Goal: Task Accomplishment & Management: Complete application form

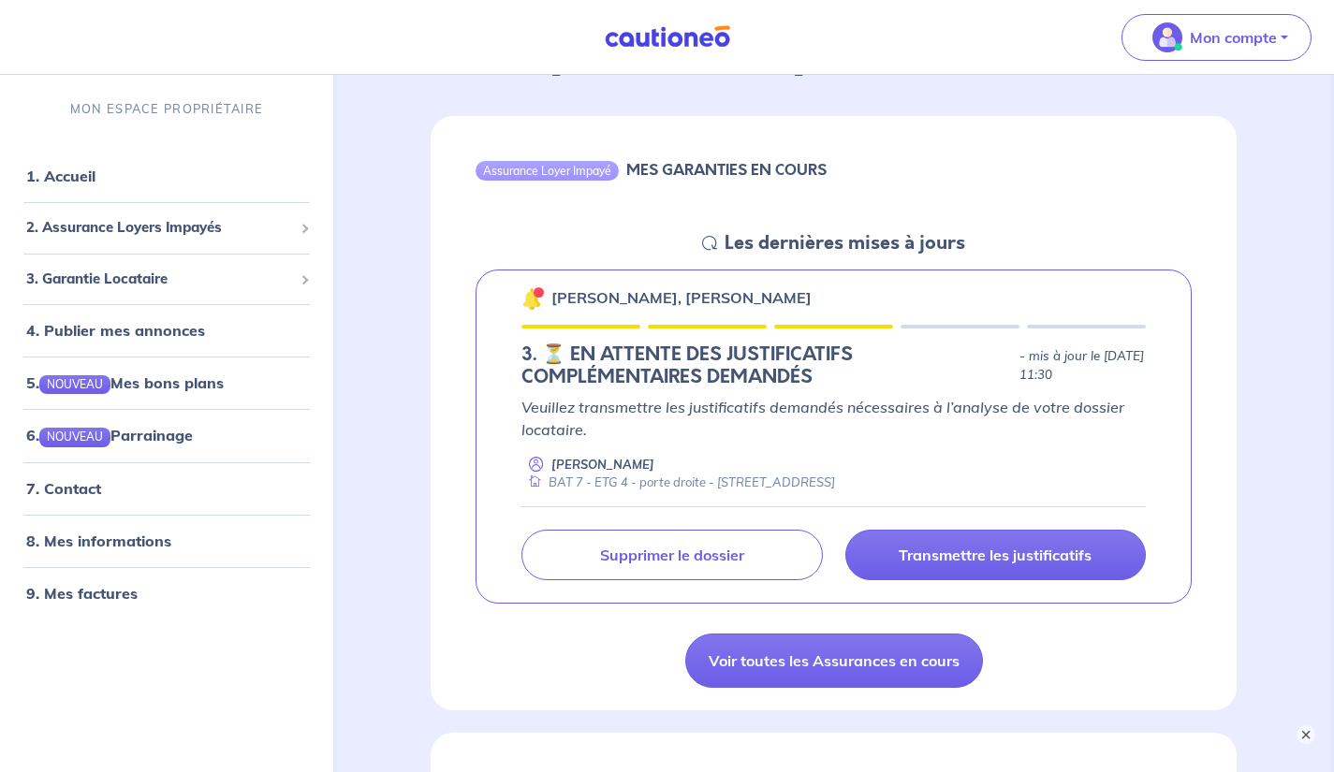
scroll to position [143, 0]
click at [1082, 559] on p "Transmettre les justificatifs" at bounding box center [994, 554] width 193 height 19
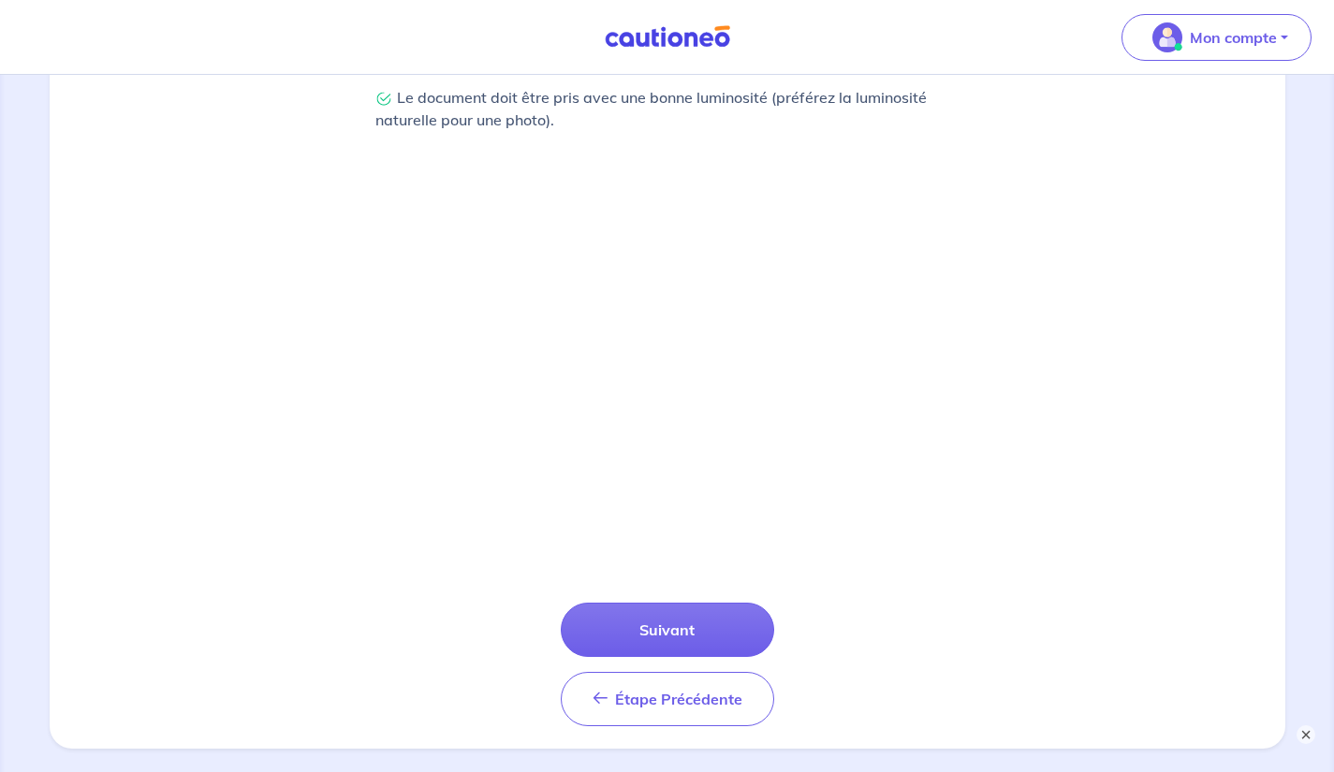
scroll to position [643, 0]
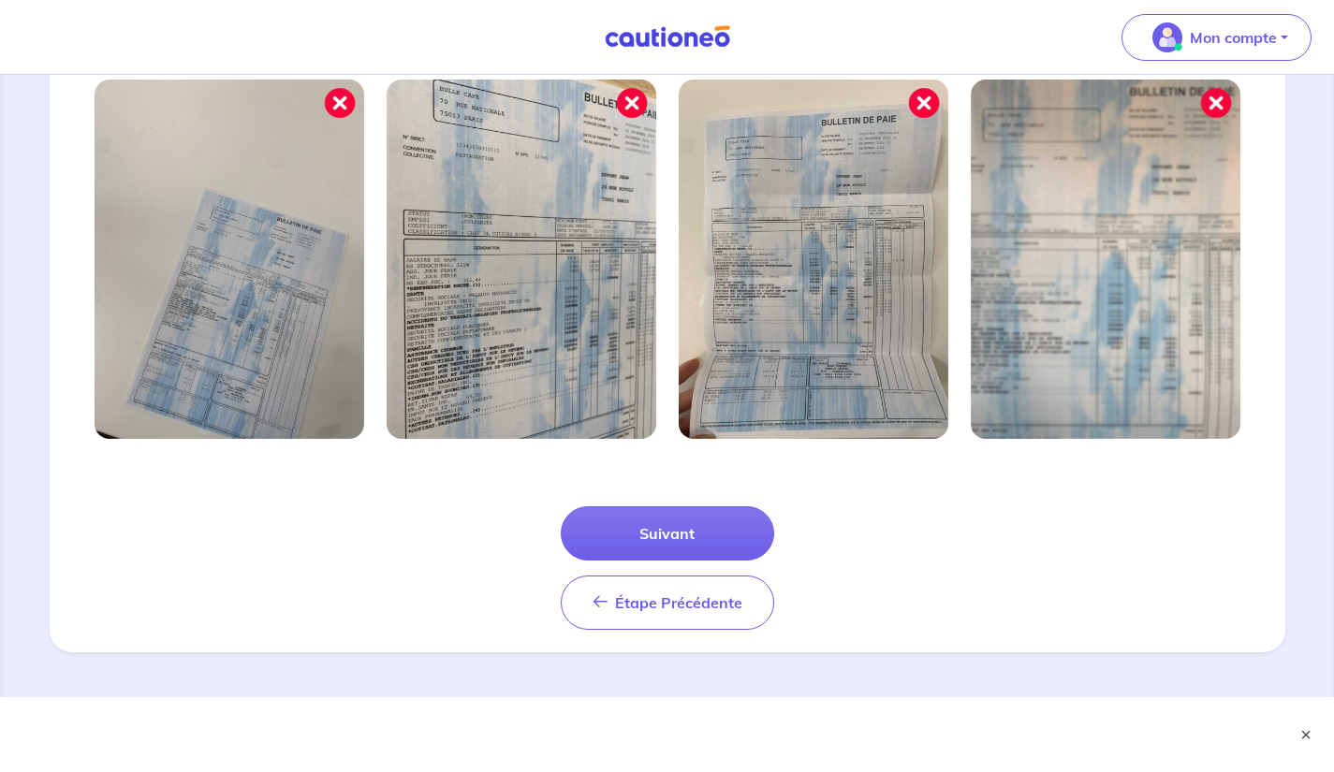
click at [695, 530] on button "Suivant" at bounding box center [667, 533] width 213 height 54
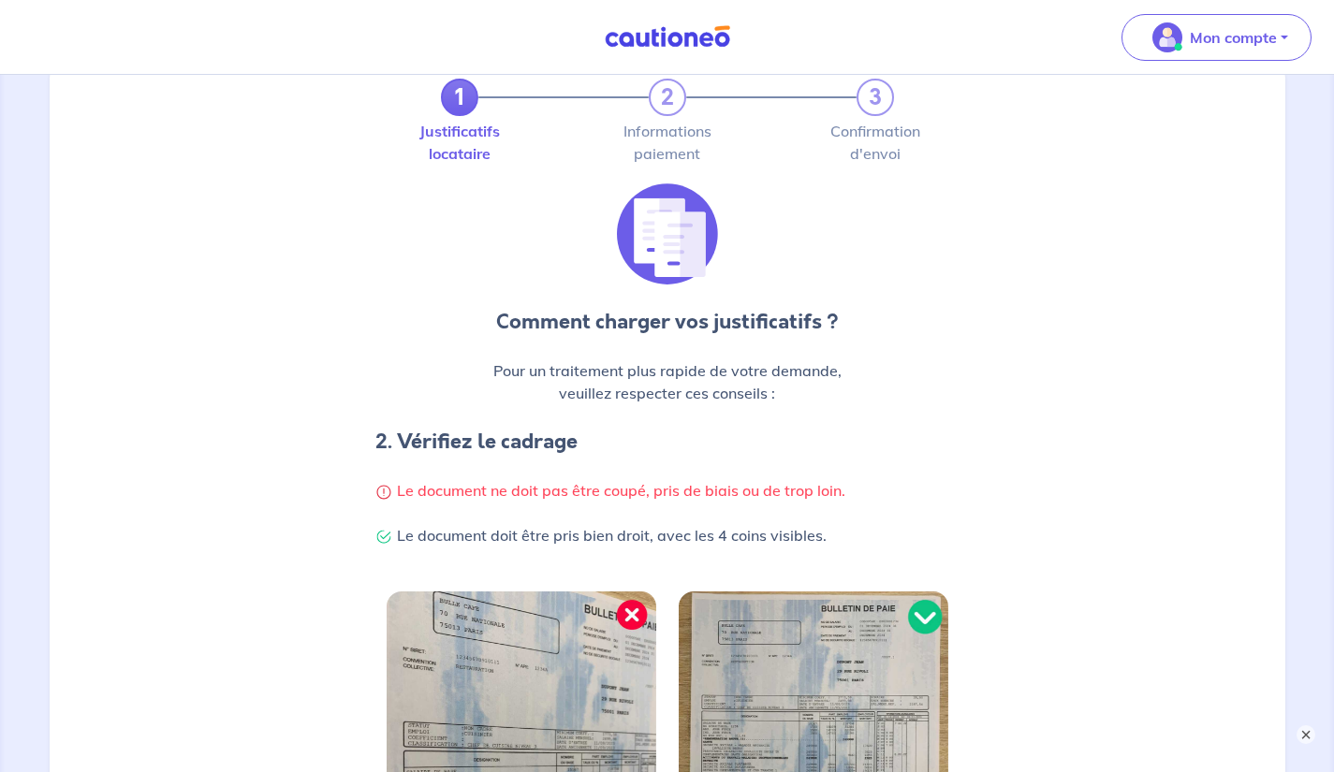
scroll to position [0, 0]
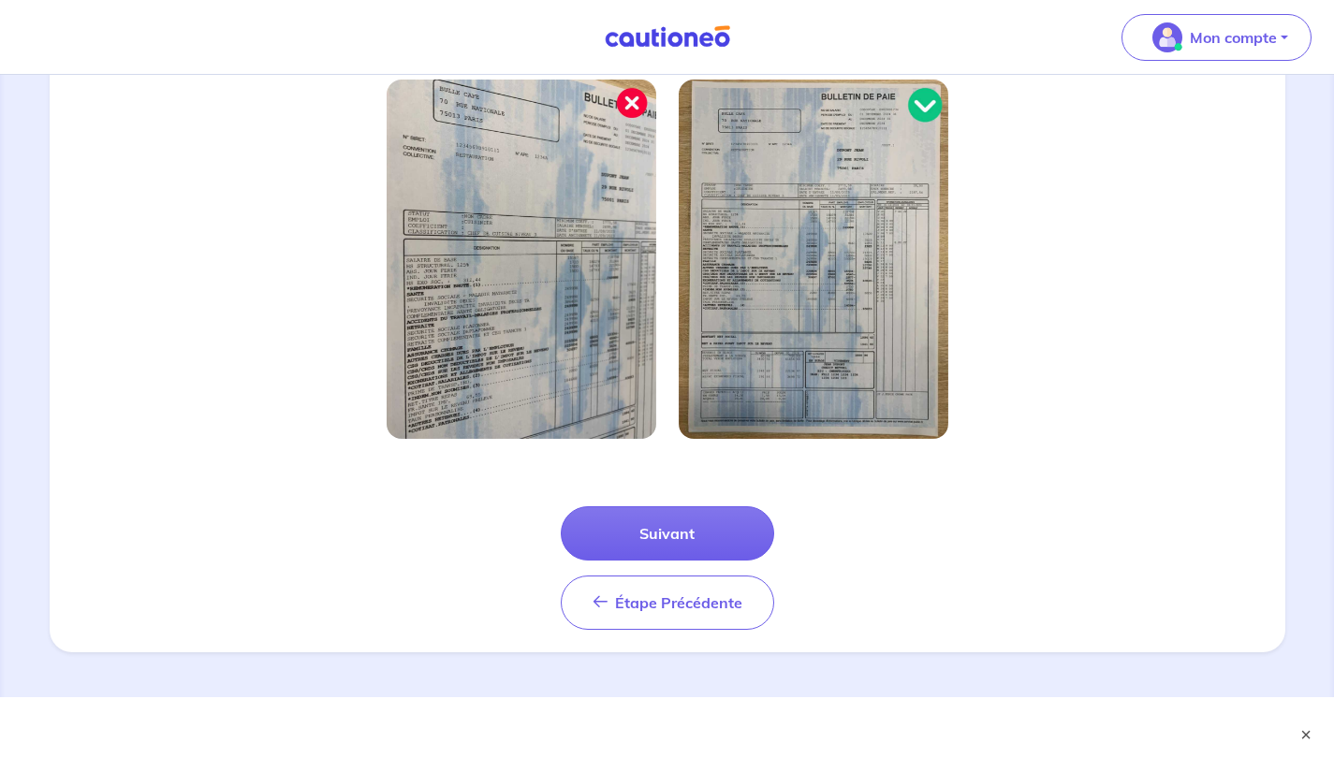
click at [705, 536] on button "Suivant" at bounding box center [667, 533] width 213 height 54
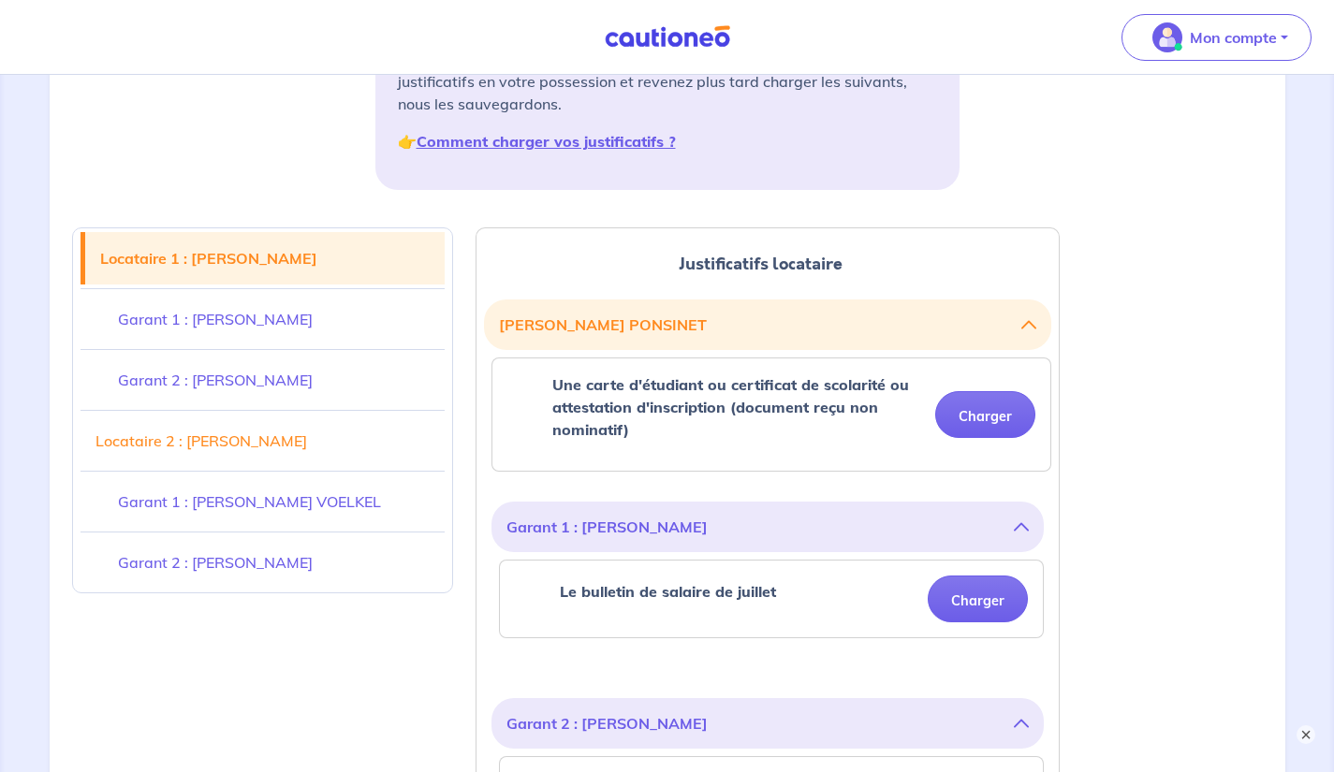
scroll to position [337, 0]
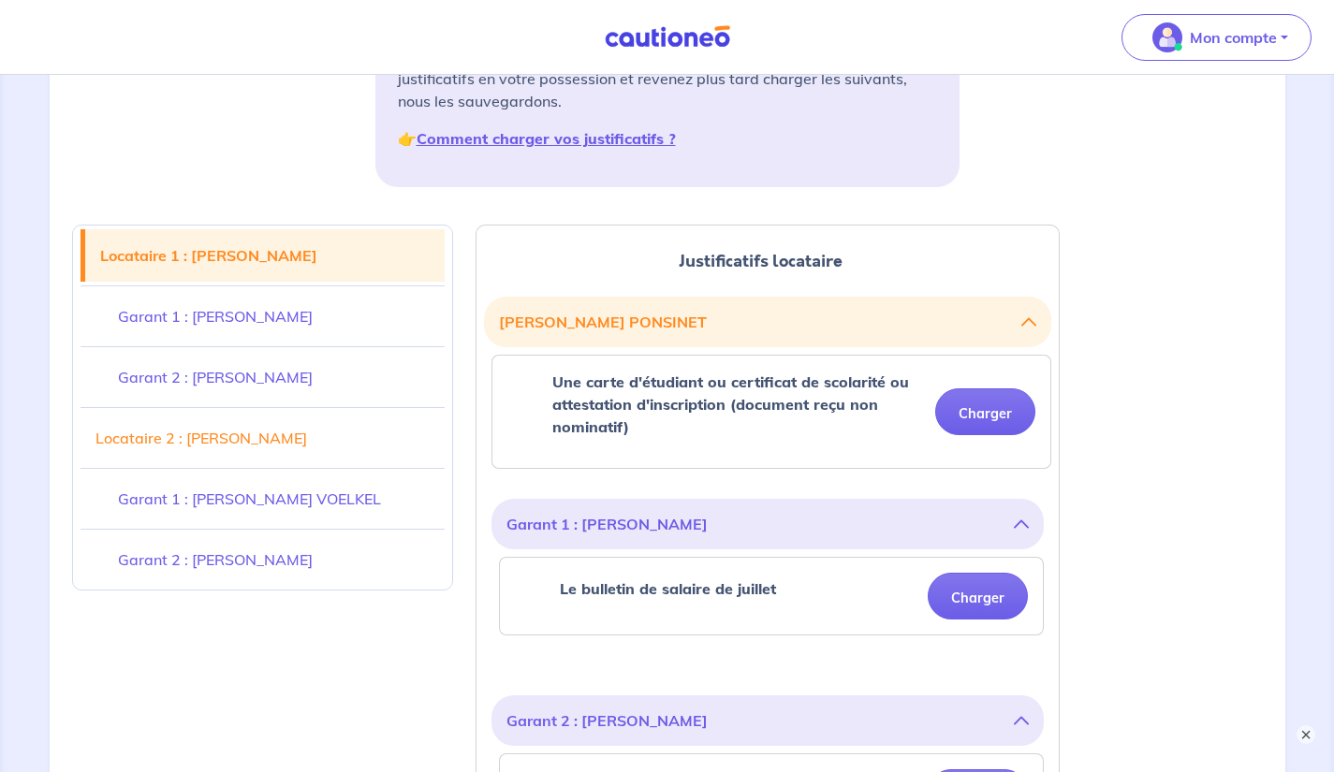
click at [1003, 416] on button "Charger" at bounding box center [985, 411] width 100 height 47
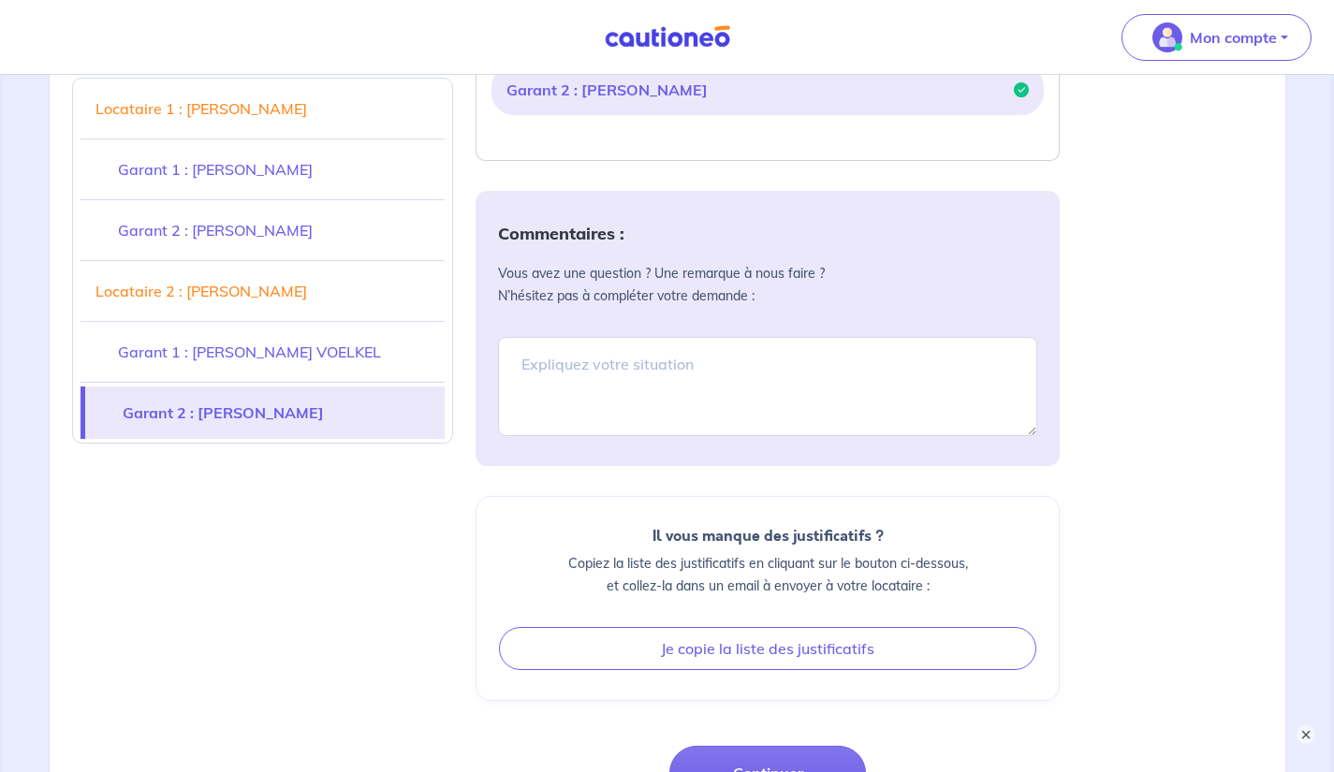
scroll to position [1607, 0]
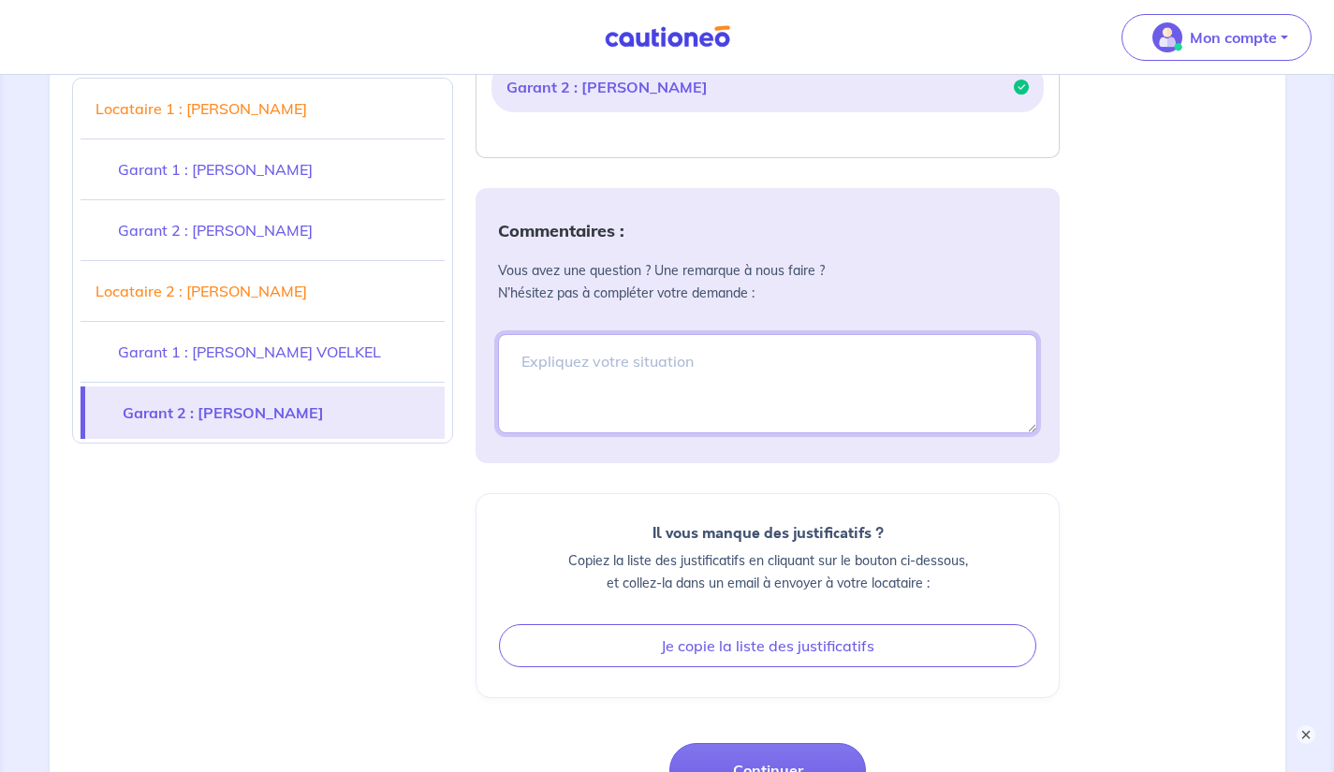
click at [948, 355] on textarea at bounding box center [767, 383] width 539 height 99
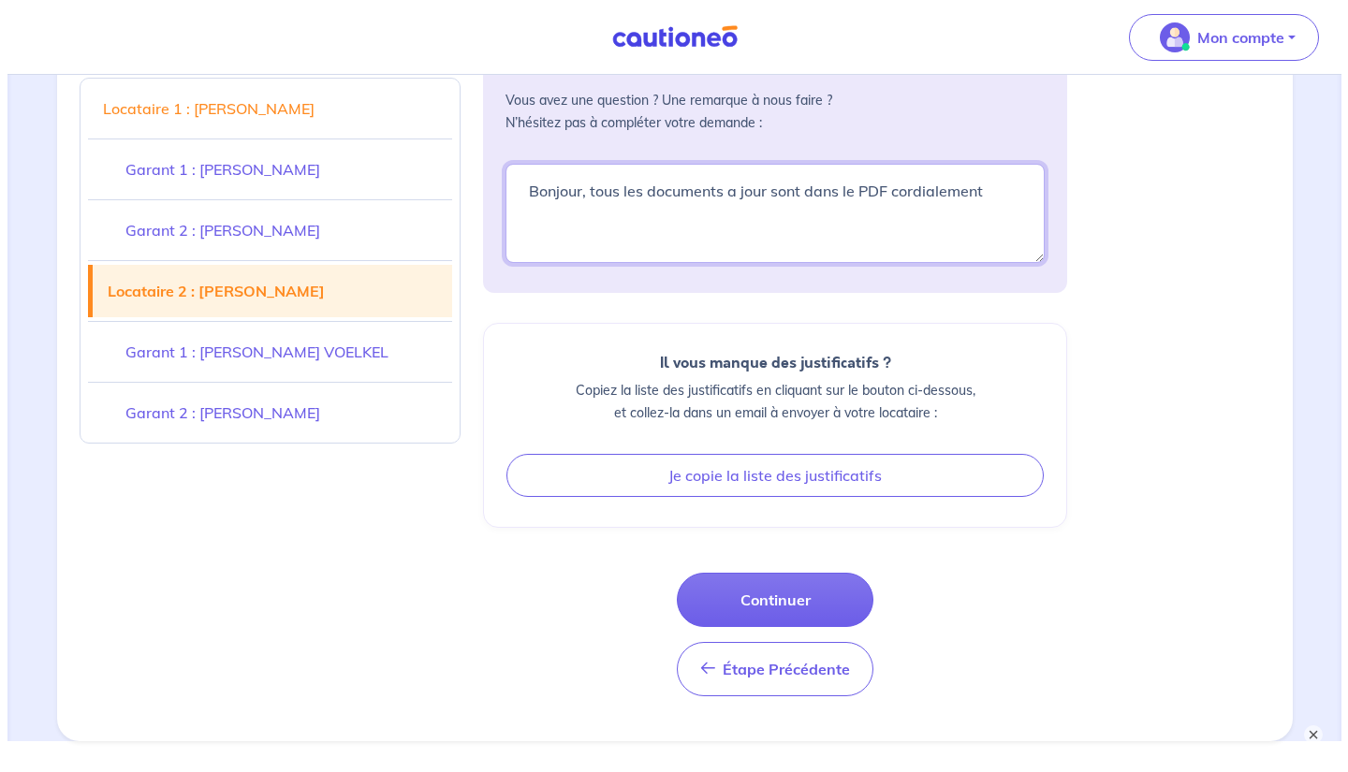
scroll to position [1821, 0]
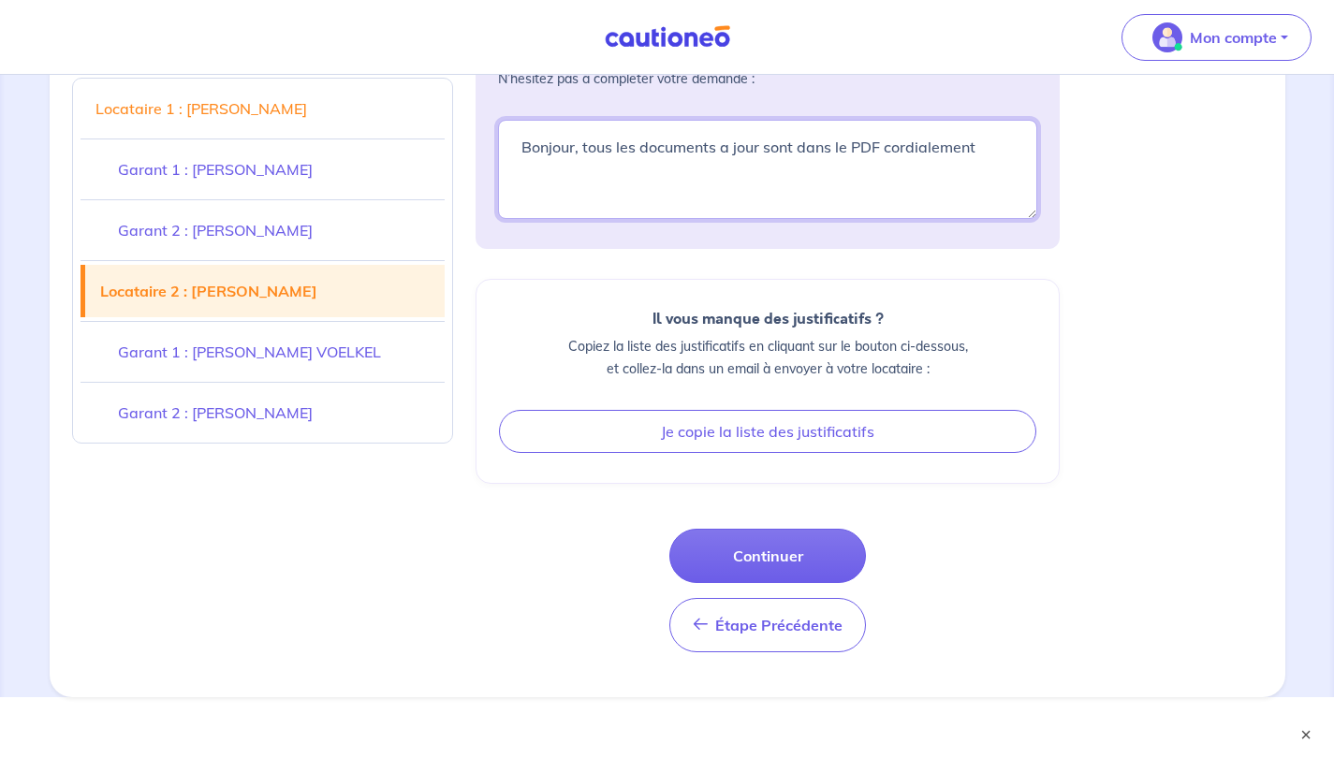
type textarea "Bonjour, tous les documents a jour sont dans le PDF cordialement"
click at [811, 565] on button "Continuer" at bounding box center [767, 556] width 197 height 54
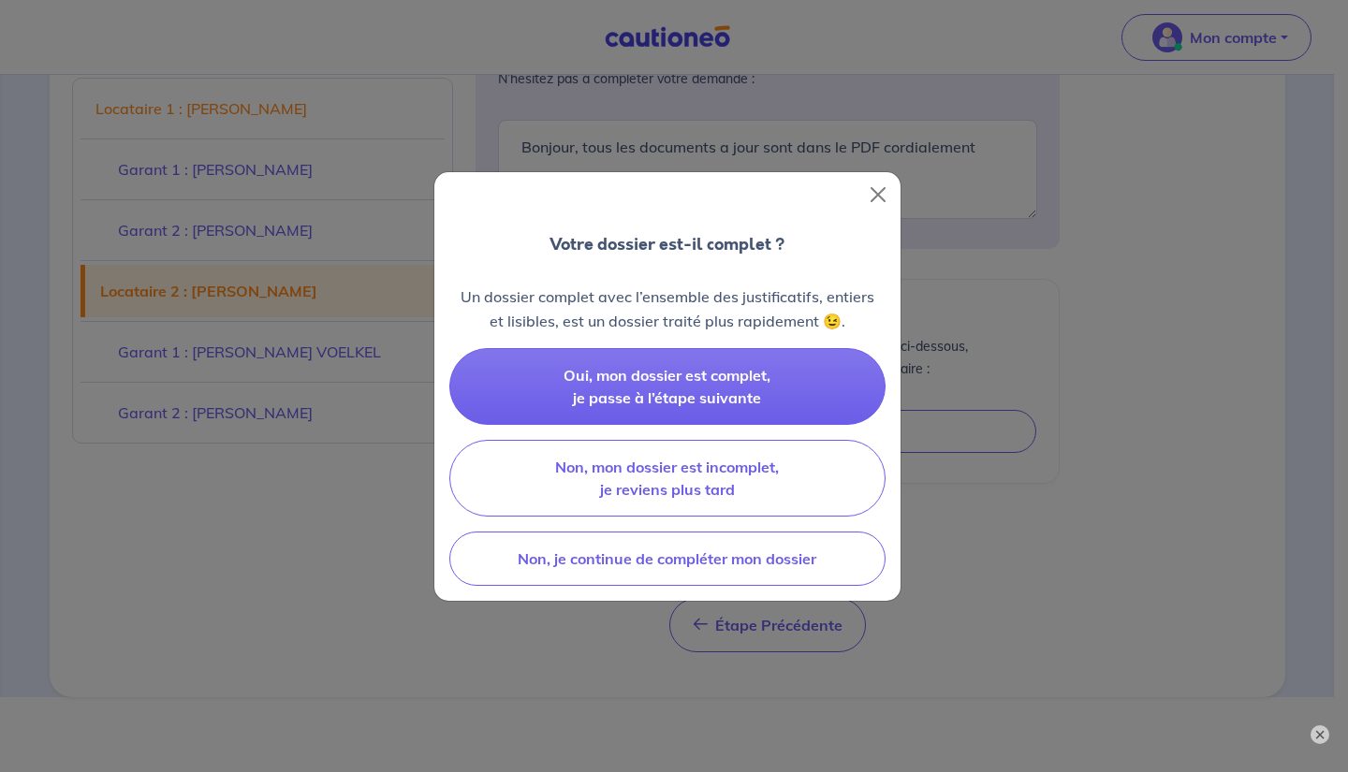
click at [800, 391] on button "Oui, mon dossier est complet, je passe à l’étape suivante" at bounding box center [667, 386] width 436 height 77
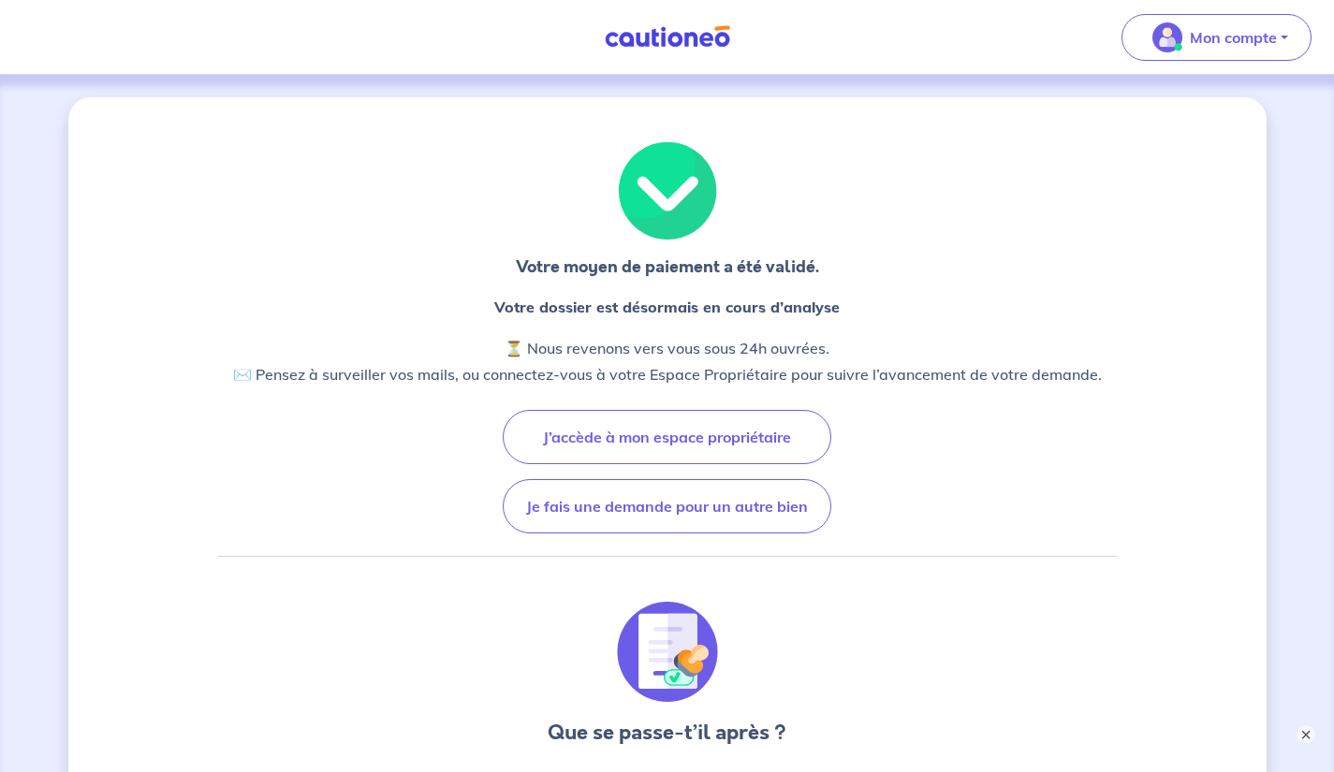
click at [771, 445] on button "J’accède à mon espace propriétaire" at bounding box center [667, 437] width 328 height 54
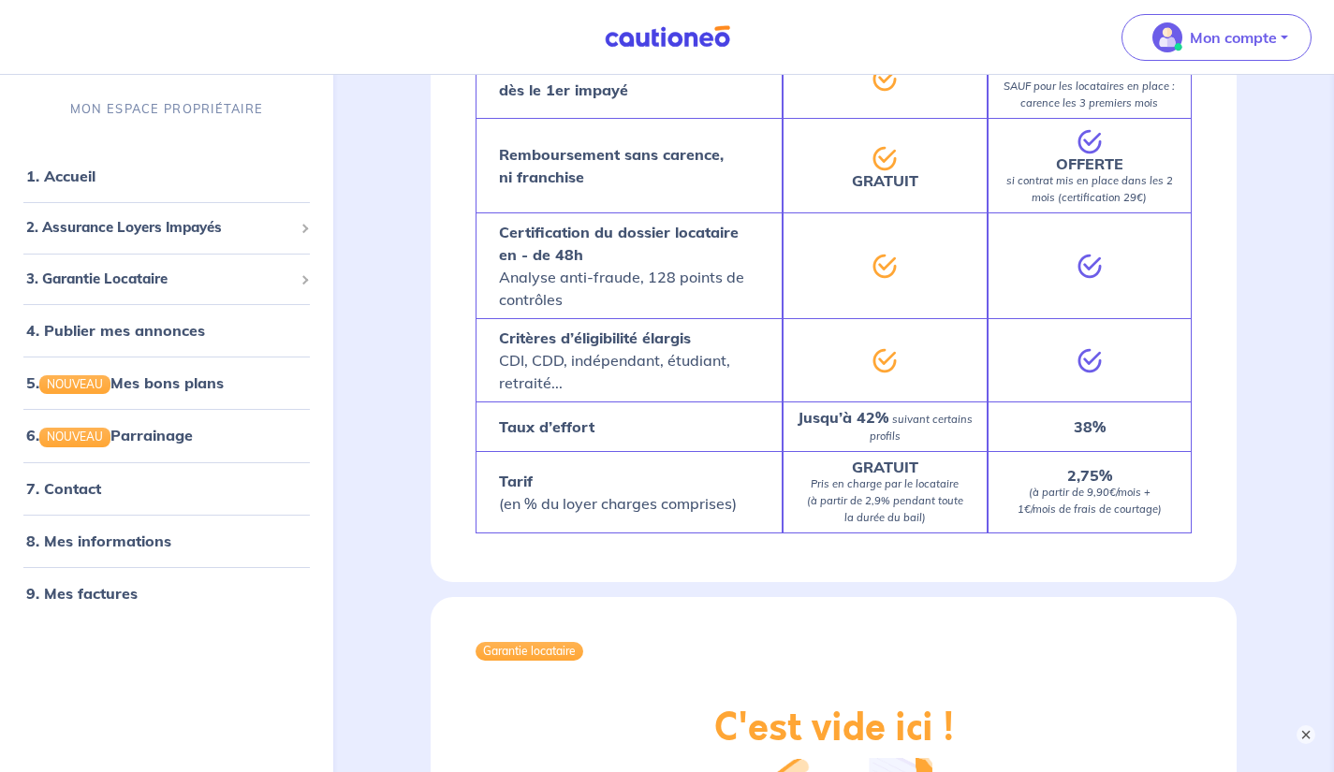
scroll to position [1620, 0]
